Goal: Task Accomplishment & Management: Manage account settings

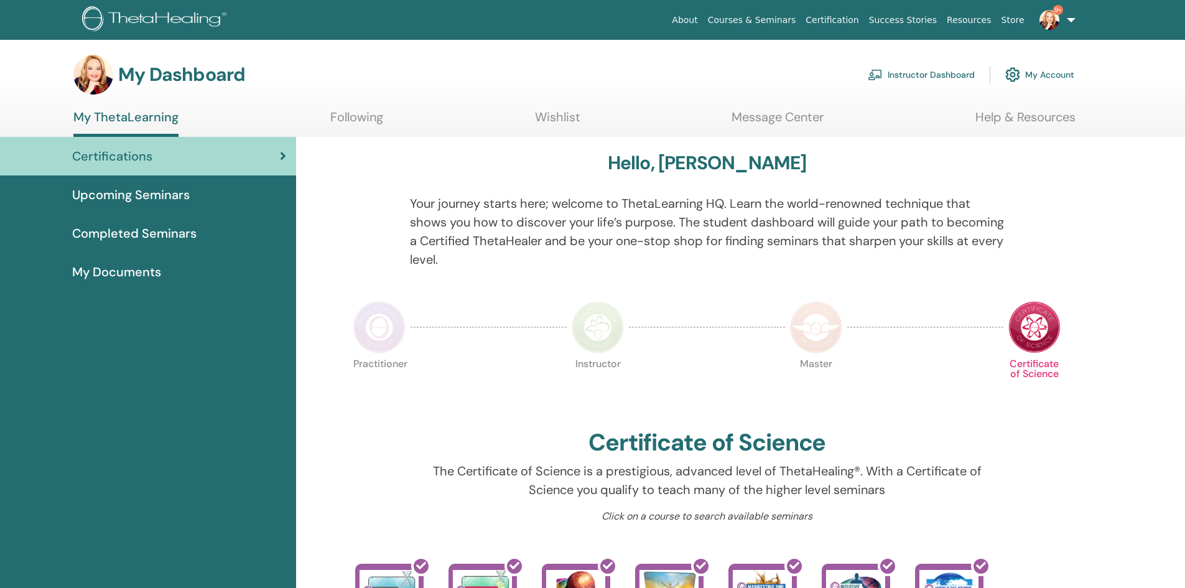
click at [912, 76] on link "Instructor Dashboard" at bounding box center [921, 74] width 107 height 27
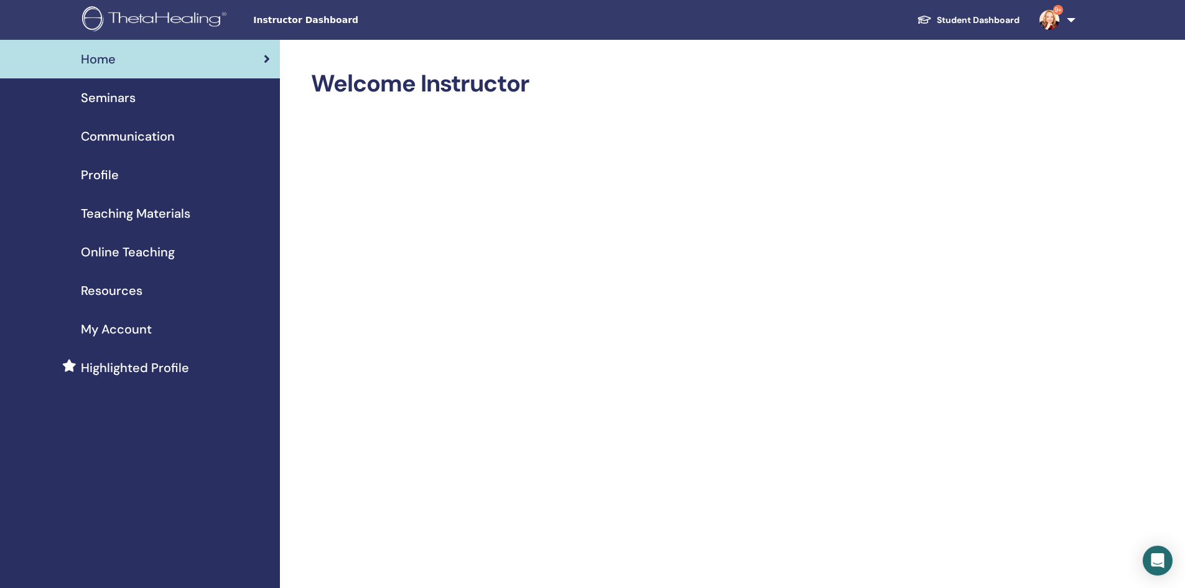
click at [117, 98] on span "Seminars" at bounding box center [108, 97] width 55 height 19
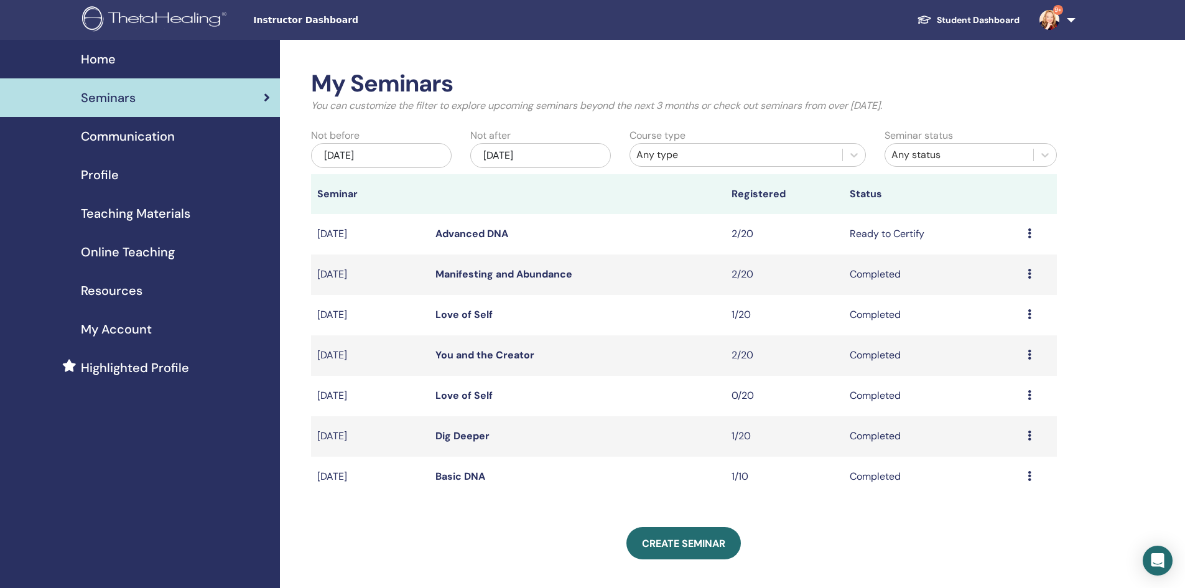
click at [1029, 235] on icon at bounding box center [1029, 233] width 4 height 10
click at [986, 279] on link "Attendees" at bounding box center [993, 282] width 47 height 13
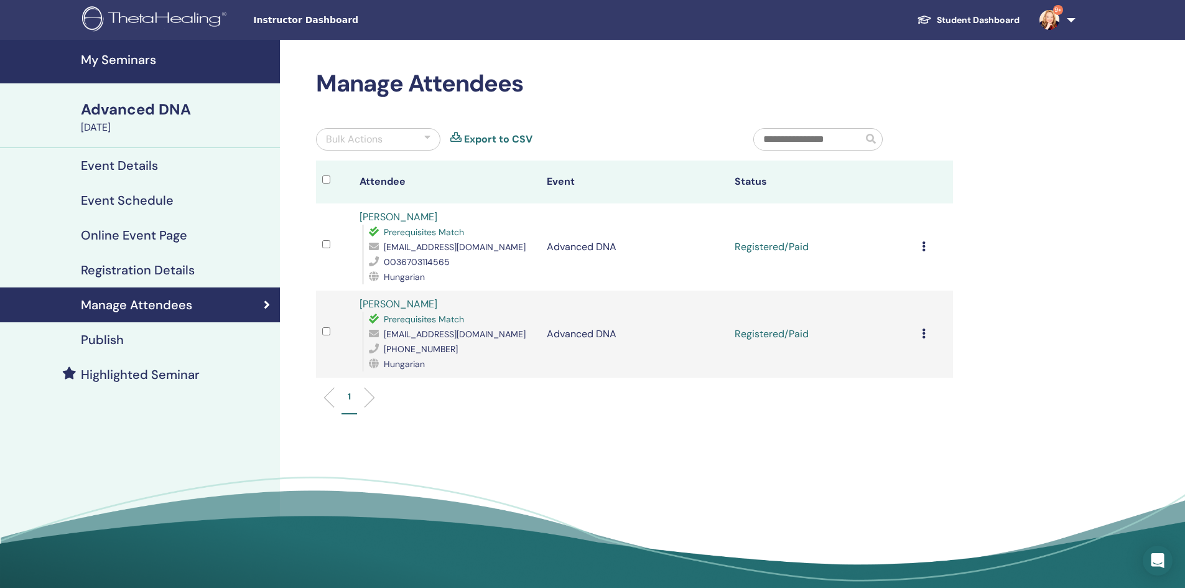
click at [920, 241] on td "Cancel Registration Do not auto-certify Mark as Paid Mark as Unpaid Mark as Abs…" at bounding box center [934, 246] width 37 height 87
click at [923, 247] on icon at bounding box center [924, 246] width 4 height 10
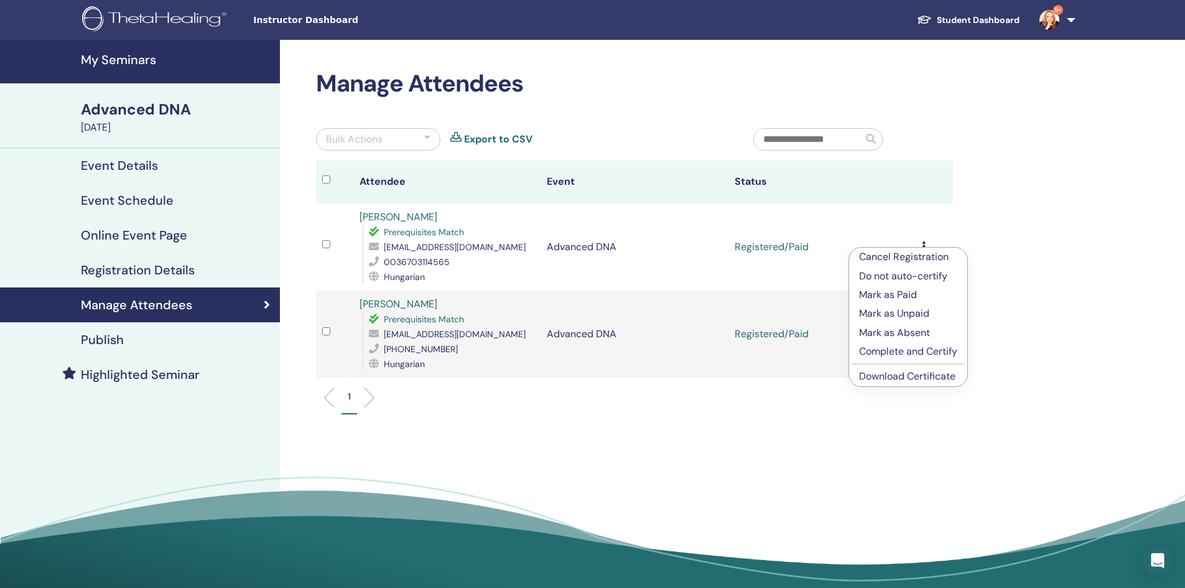
click at [891, 350] on p "Complete and Certify" at bounding box center [908, 351] width 98 height 15
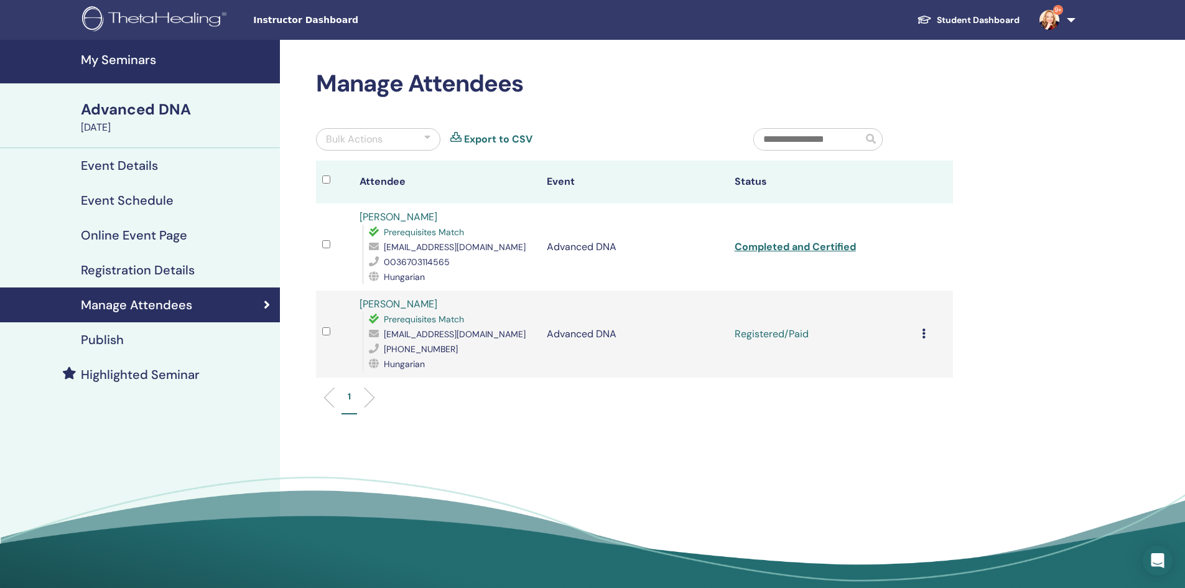
click at [923, 333] on icon at bounding box center [924, 333] width 4 height 10
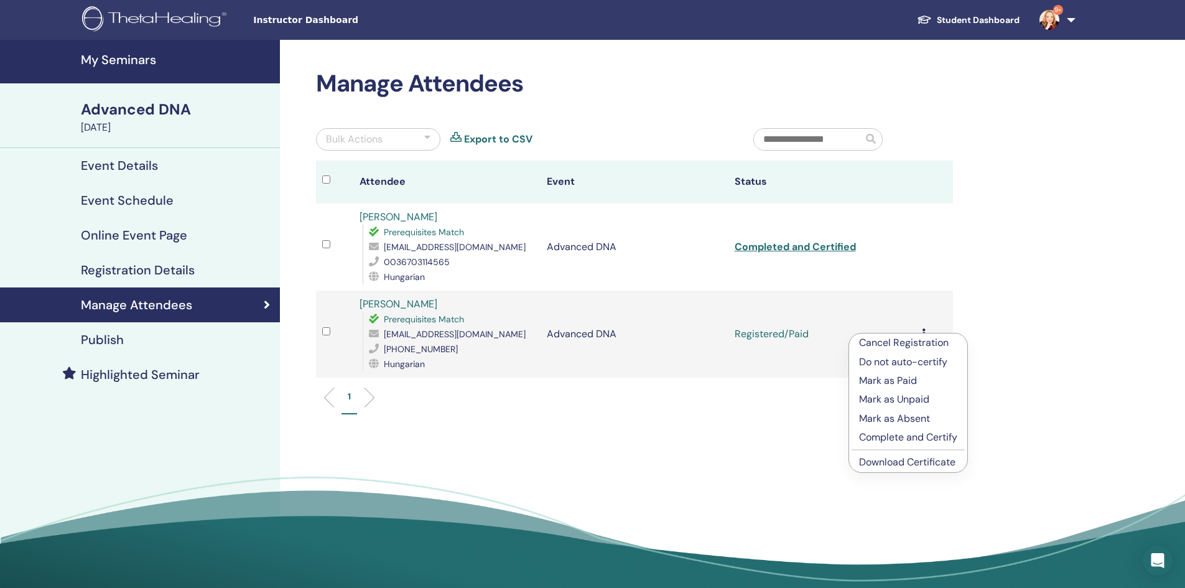
click at [897, 437] on p "Complete and Certify" at bounding box center [908, 437] width 98 height 15
